Goal: Task Accomplishment & Management: Use online tool/utility

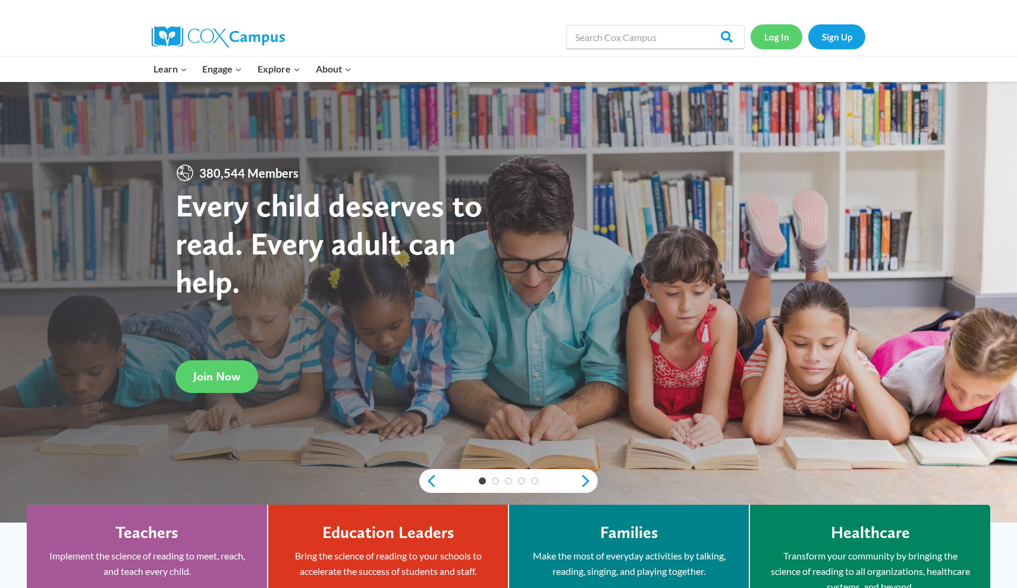
click at [767, 38] on link "Log In" at bounding box center [777, 36] width 52 height 24
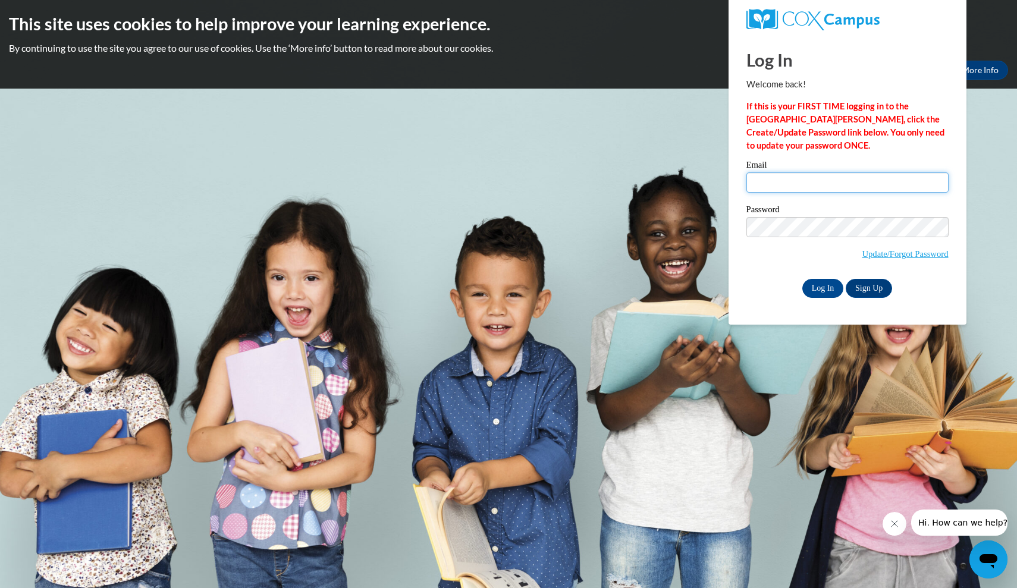
type input "waters200354@students.reinhardt.edu"
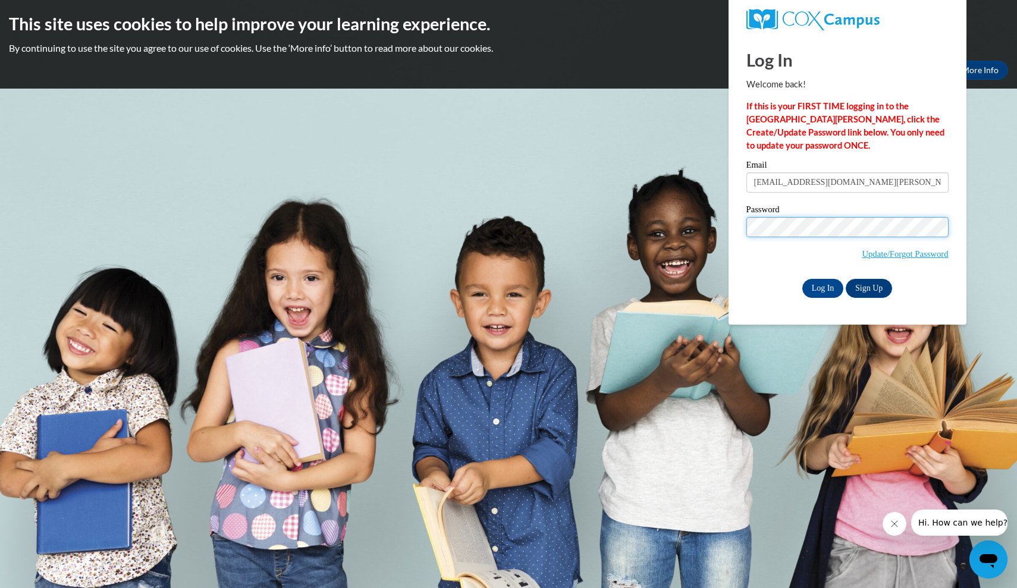
click at [822, 286] on input "Log In" at bounding box center [823, 288] width 42 height 19
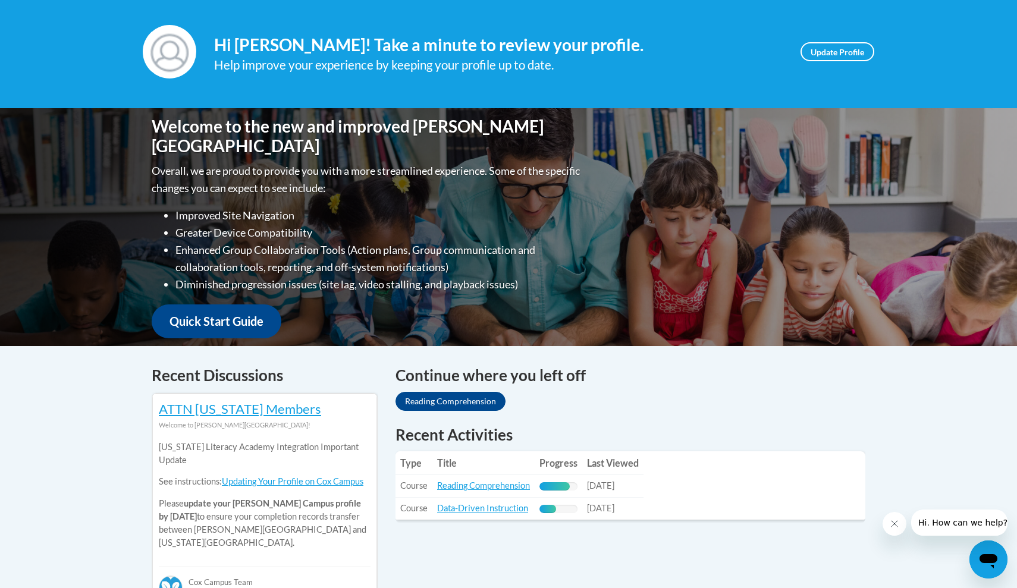
scroll to position [394, 0]
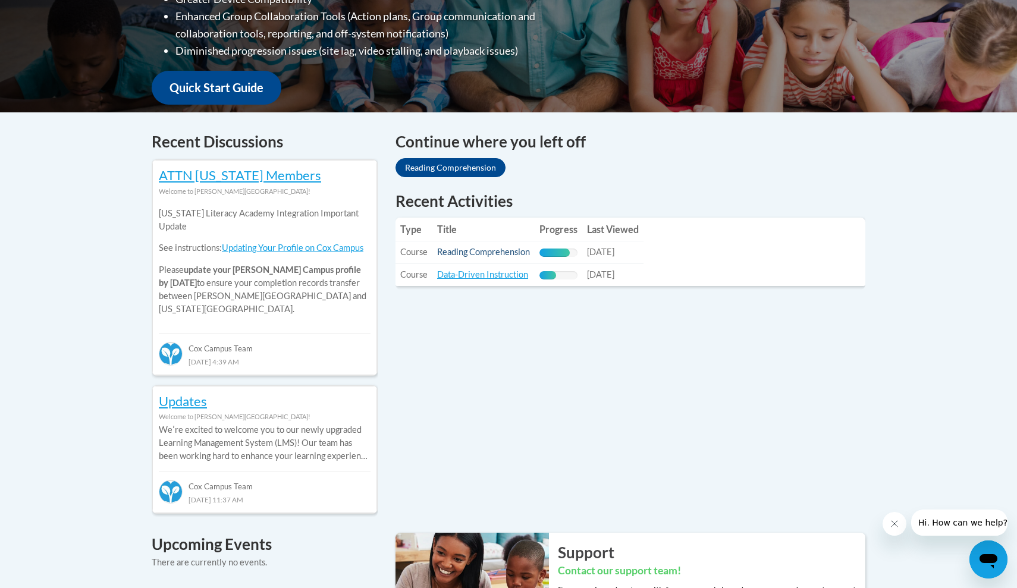
click at [503, 250] on link "Reading Comprehension" at bounding box center [483, 252] width 93 height 10
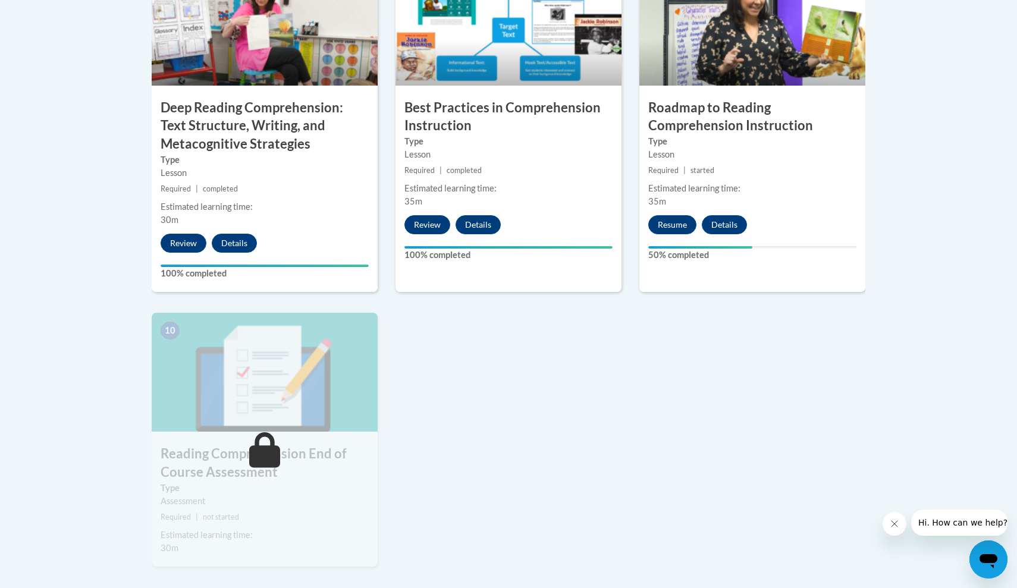
scroll to position [1097, 0]
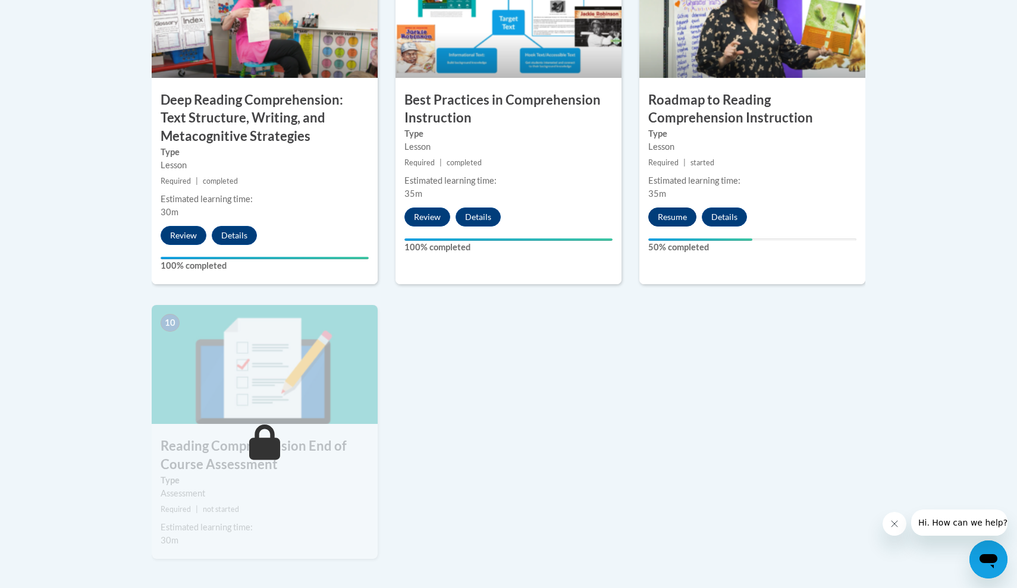
click at [670, 214] on button "Resume" at bounding box center [672, 217] width 48 height 19
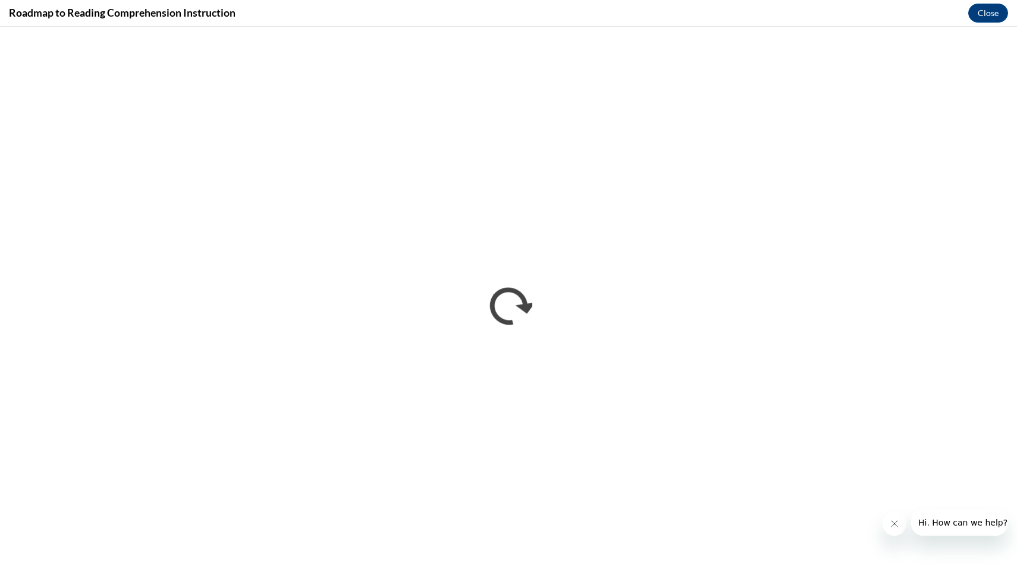
scroll to position [0, 0]
